Goal: Go to known website: Go to known website

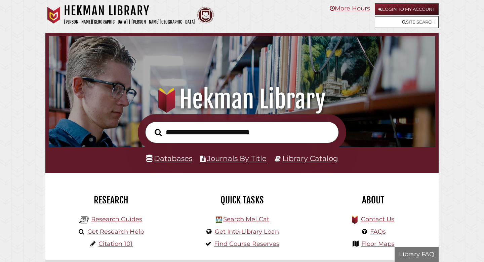
scroll to position [128, 383]
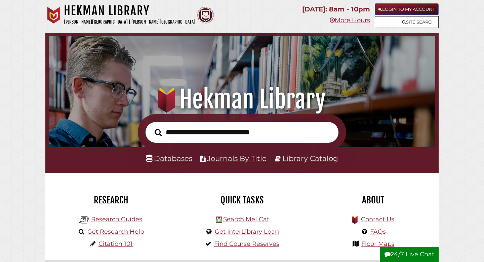
click at [419, 14] on link "Login to My Account" at bounding box center [407, 9] width 64 height 12
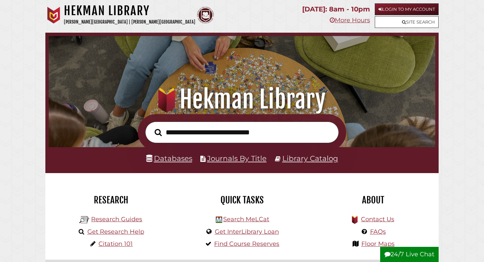
scroll to position [128, 383]
click at [406, 9] on link "Login to My Account" at bounding box center [407, 9] width 64 height 12
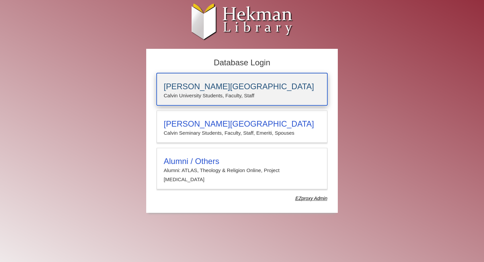
click at [215, 89] on h3 "[PERSON_NAME][GEOGRAPHIC_DATA]" at bounding box center [242, 86] width 157 height 9
